Goal: Task Accomplishment & Management: Manage account settings

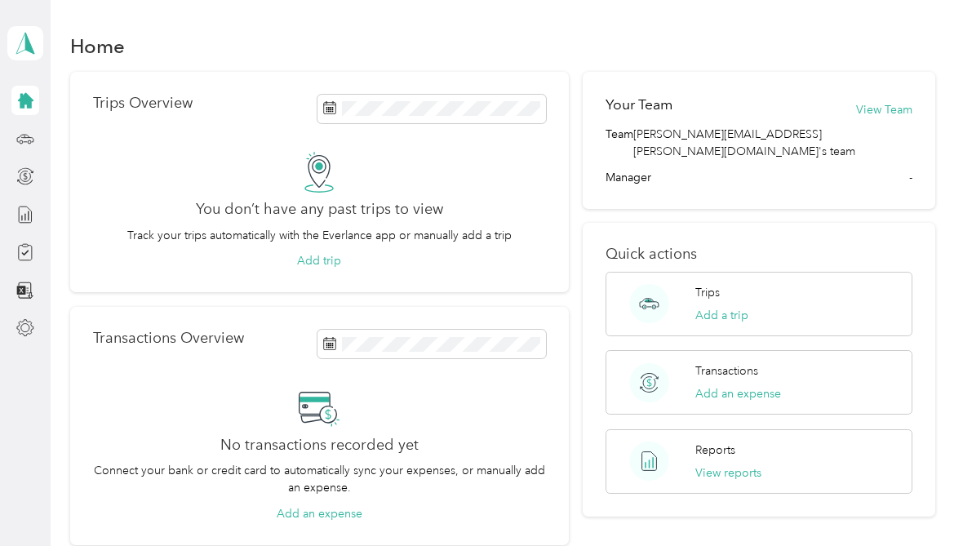
click at [897, 107] on button "View Team" at bounding box center [884, 109] width 56 height 17
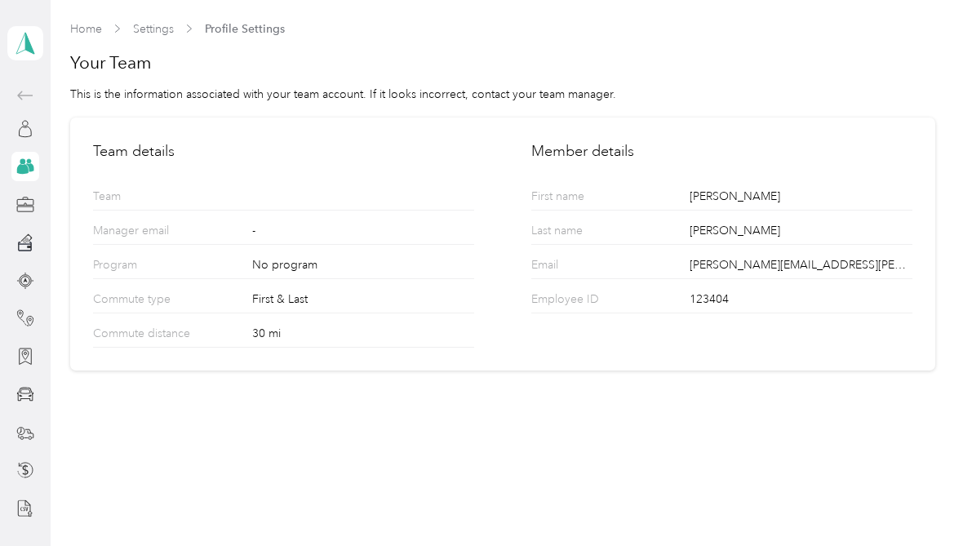
click at [20, 142] on div at bounding box center [25, 128] width 28 height 29
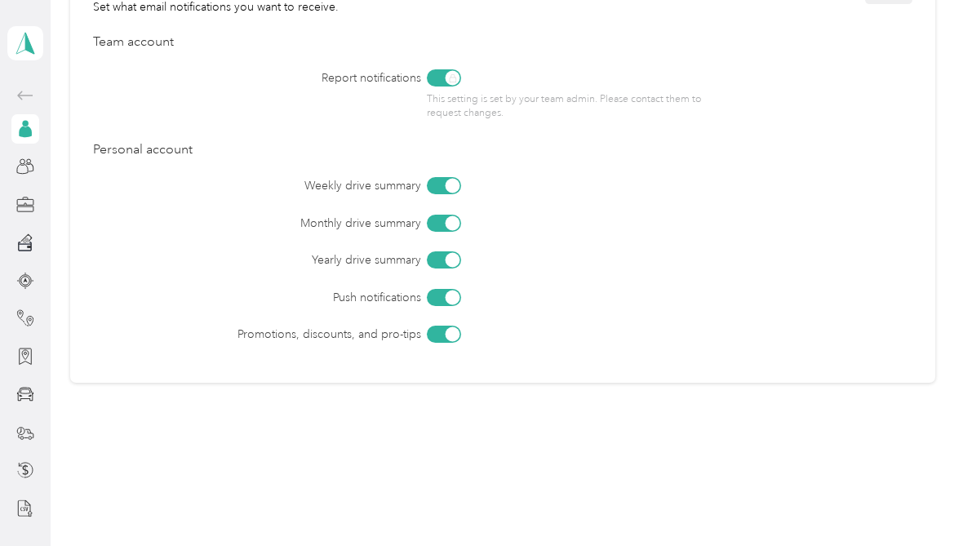
scroll to position [750, 0]
click at [31, 52] on polygon at bounding box center [29, 42] width 9 height 21
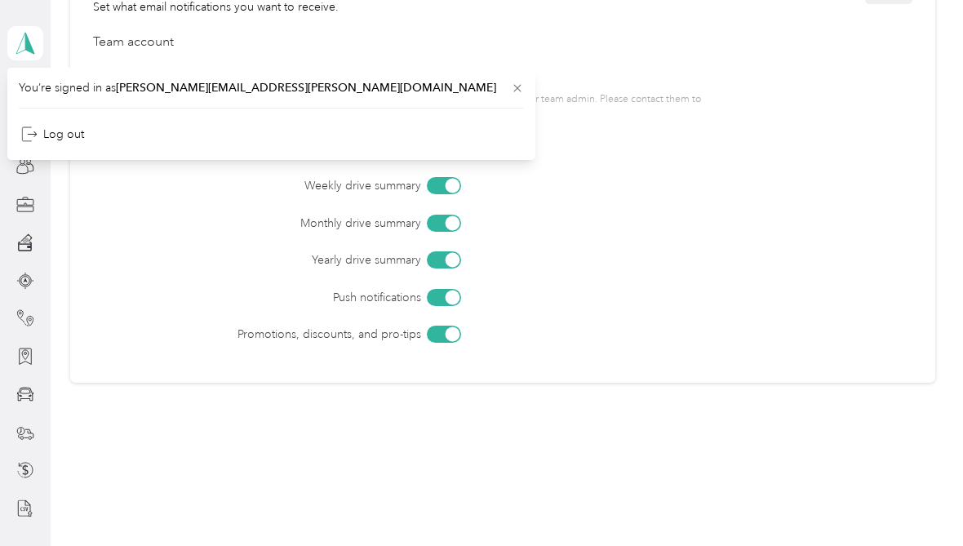
click at [155, 278] on div "Weekly drive summary Monthly drive summary Yearly drive summary Push notificati…" at bounding box center [502, 260] width 818 height 166
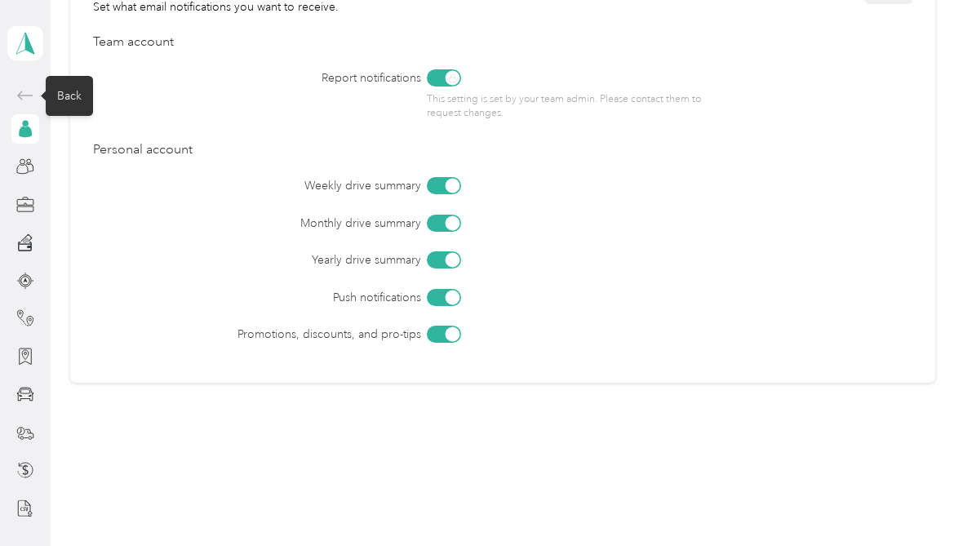
click at [80, 95] on div "Back" at bounding box center [69, 96] width 47 height 40
click at [26, 95] on icon at bounding box center [26, 96] width 20 height 20
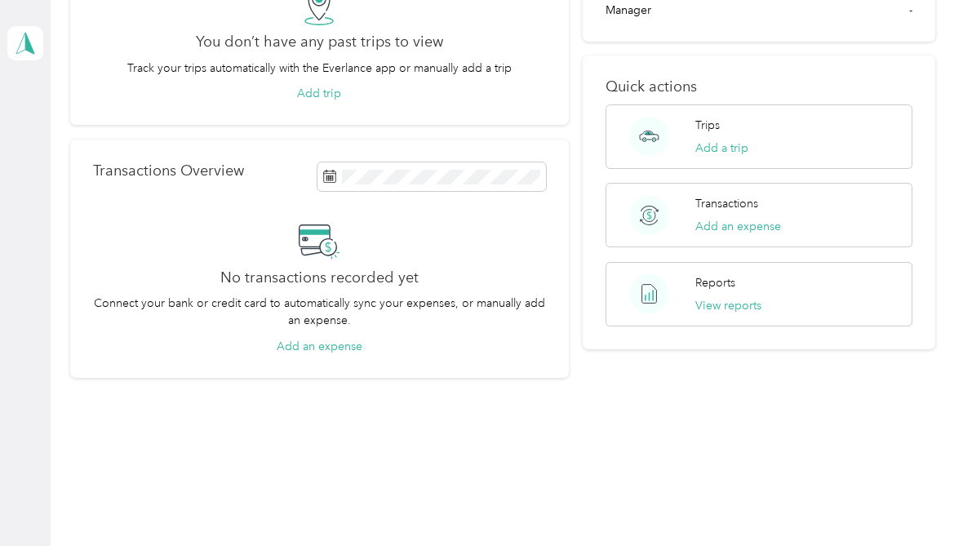
click at [26, 94] on icon at bounding box center [26, 101] width 16 height 16
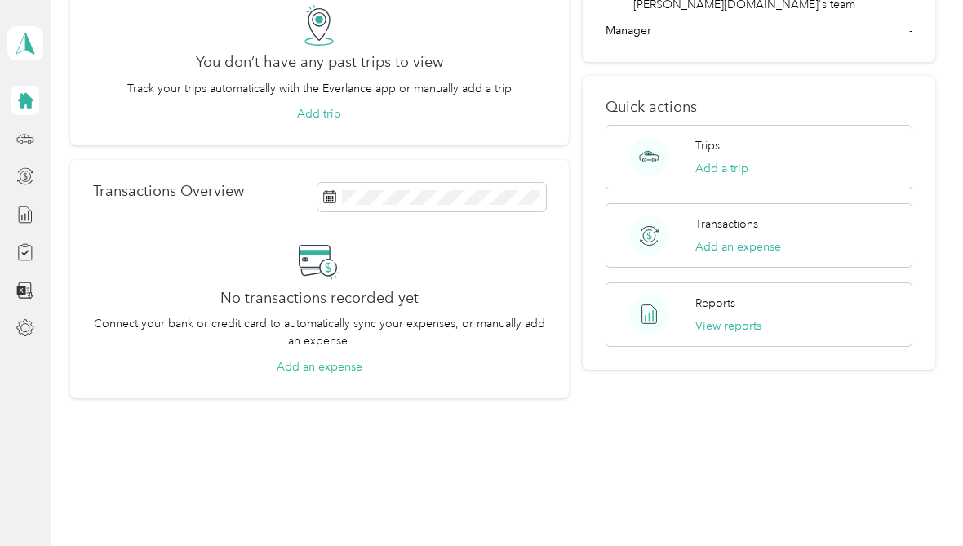
click at [16, 108] on icon at bounding box center [25, 100] width 18 height 18
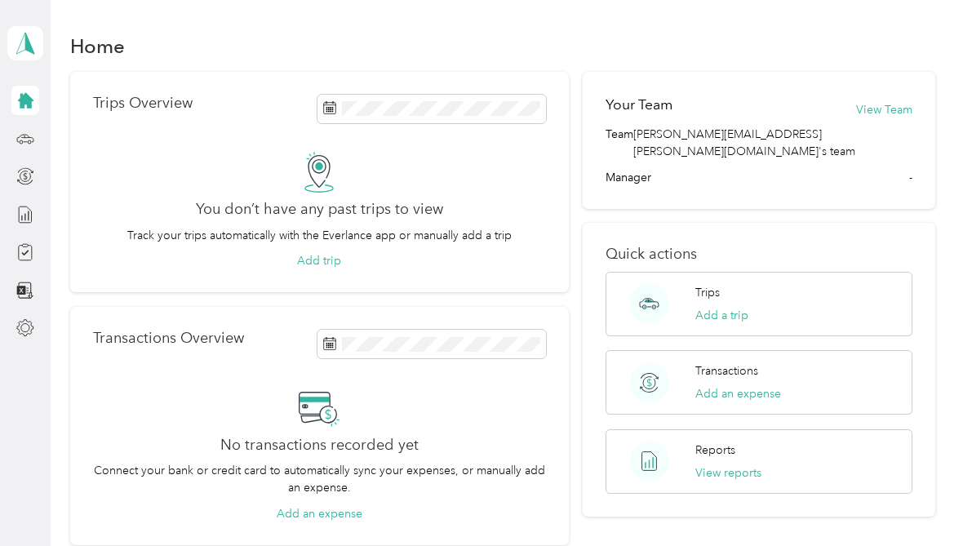
scroll to position [0, 0]
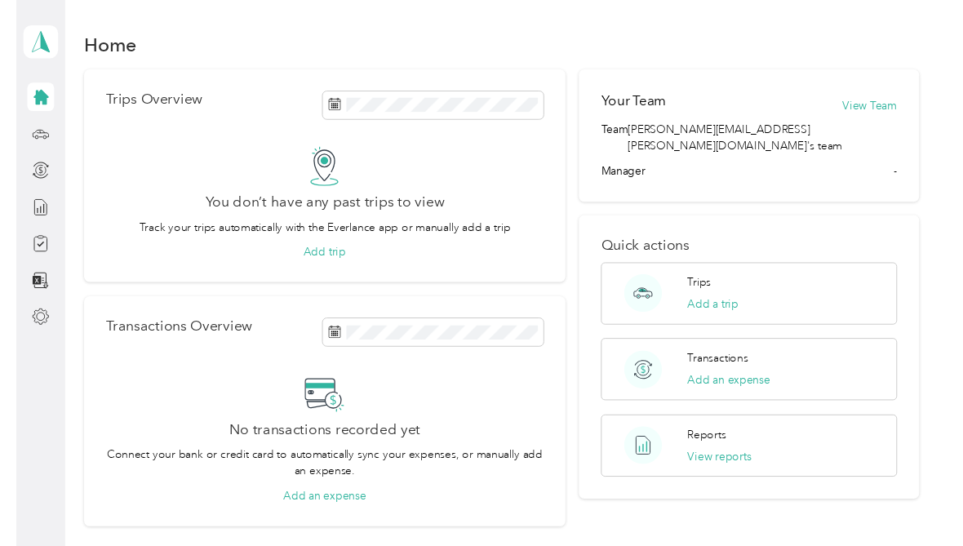
scroll to position [20, 0]
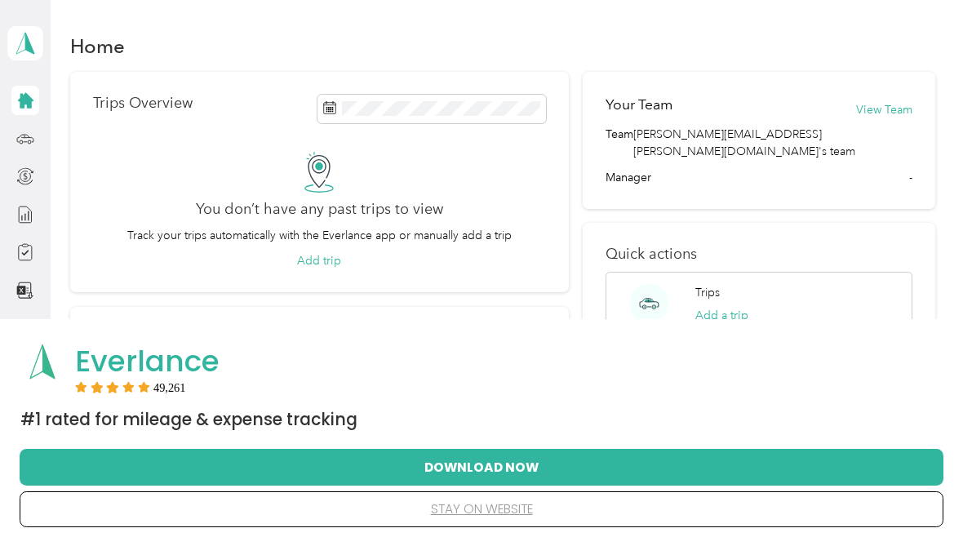
click at [492, 484] on button "Download Now" at bounding box center [481, 467] width 871 height 34
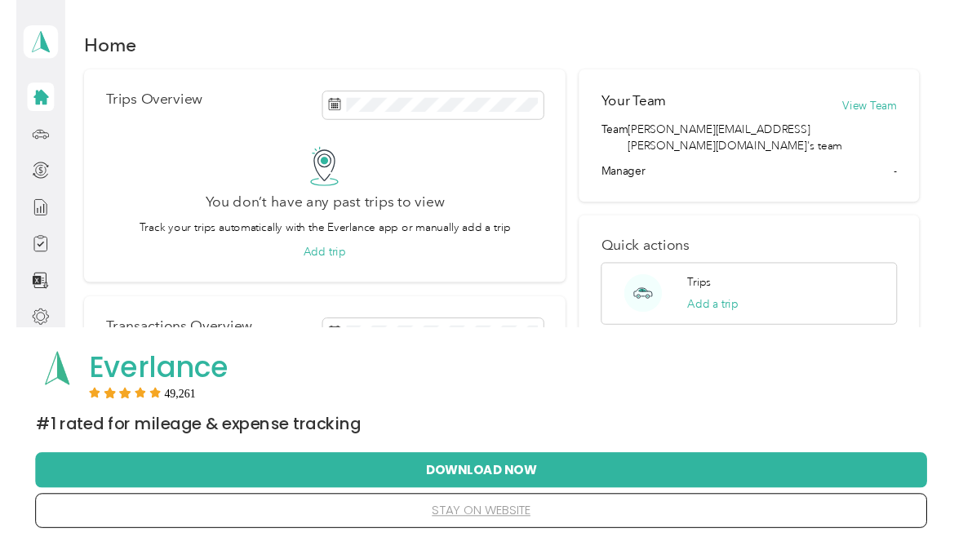
scroll to position [20, 0]
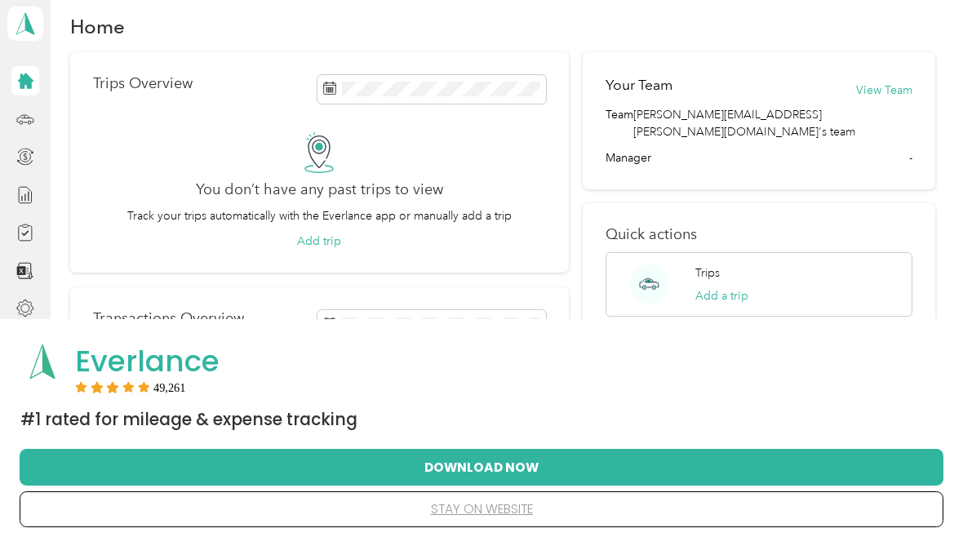
click at [490, 526] on button "stay on website" at bounding box center [481, 509] width 871 height 34
